Goal: Task Accomplishment & Management: Use online tool/utility

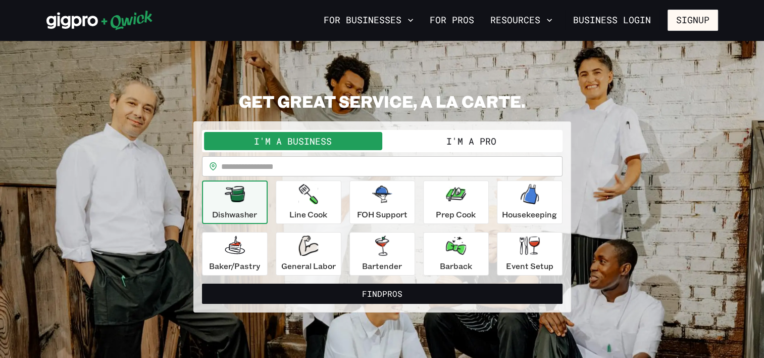
click at [344, 143] on button "I'm a Business" at bounding box center [293, 141] width 178 height 18
click at [277, 142] on button "I'm a Business" at bounding box center [293, 141] width 178 height 18
click at [311, 167] on input "text" at bounding box center [392, 166] width 342 height 20
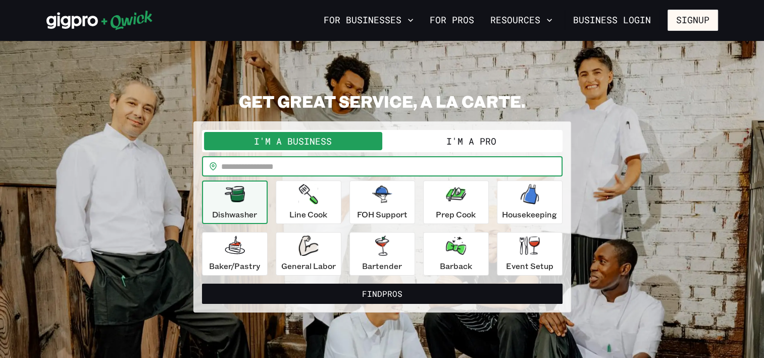
type input "*****"
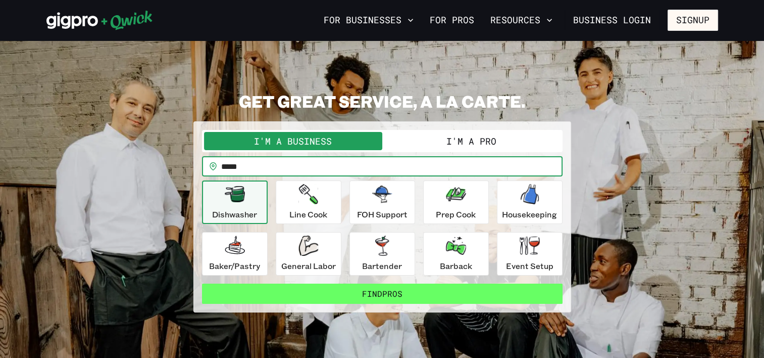
click at [405, 297] on button "Find Pros" at bounding box center [382, 293] width 361 height 20
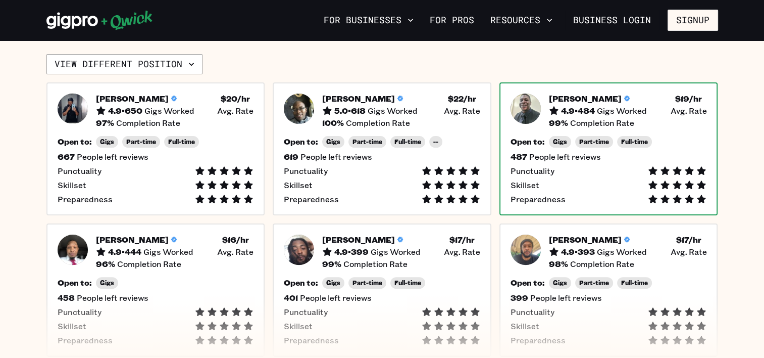
scroll to position [230, 0]
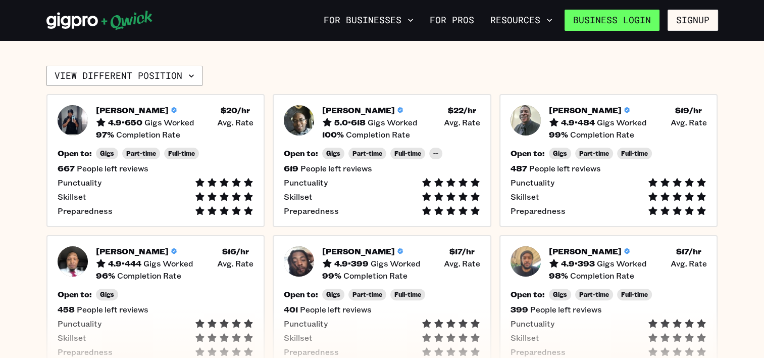
click at [641, 20] on link "Business Login" at bounding box center [612, 20] width 95 height 21
